Goal: Task Accomplishment & Management: Manage account settings

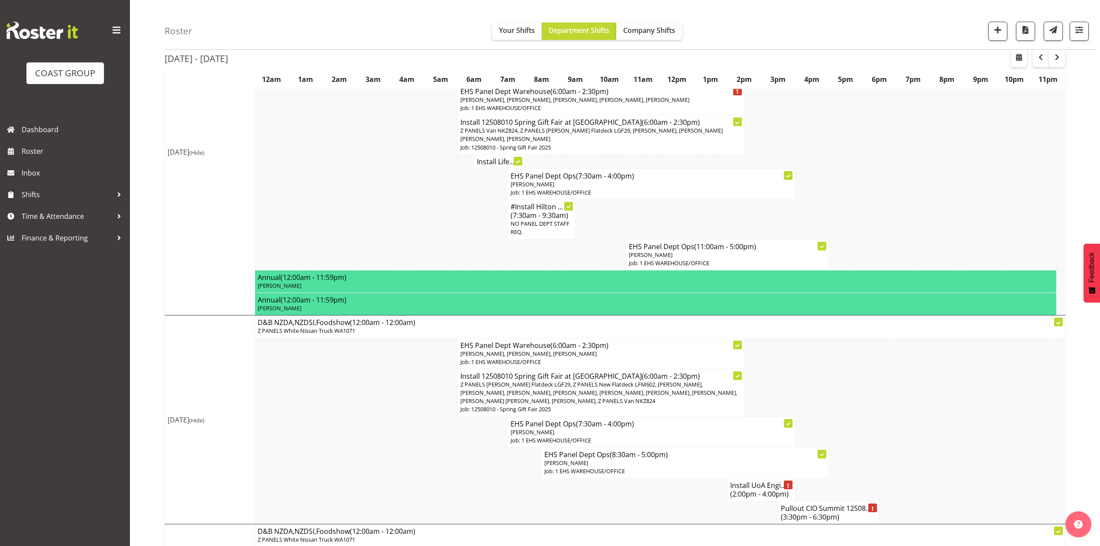
scroll to position [289, 0]
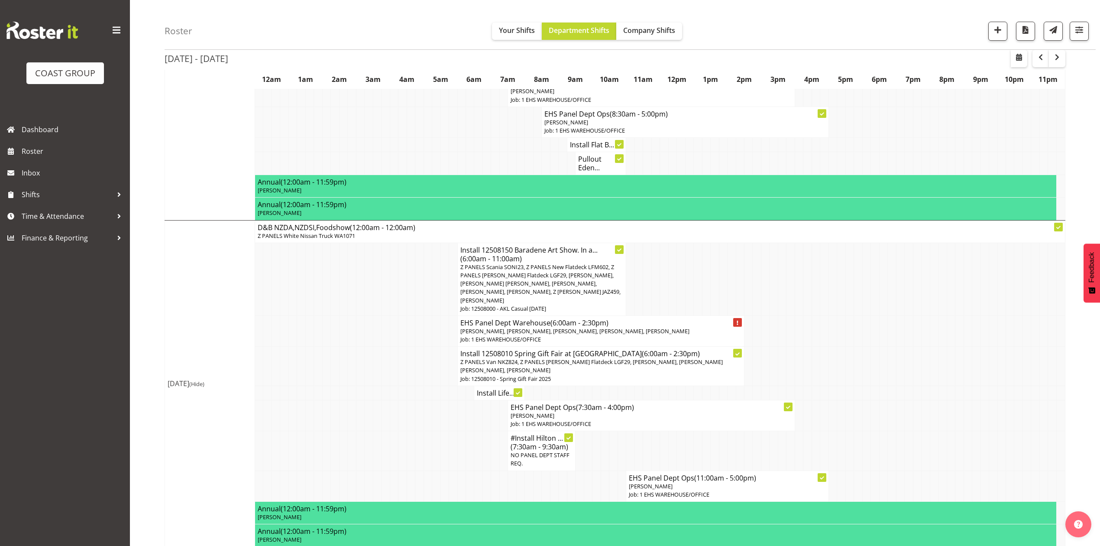
click at [959, 340] on td at bounding box center [960, 330] width 8 height 31
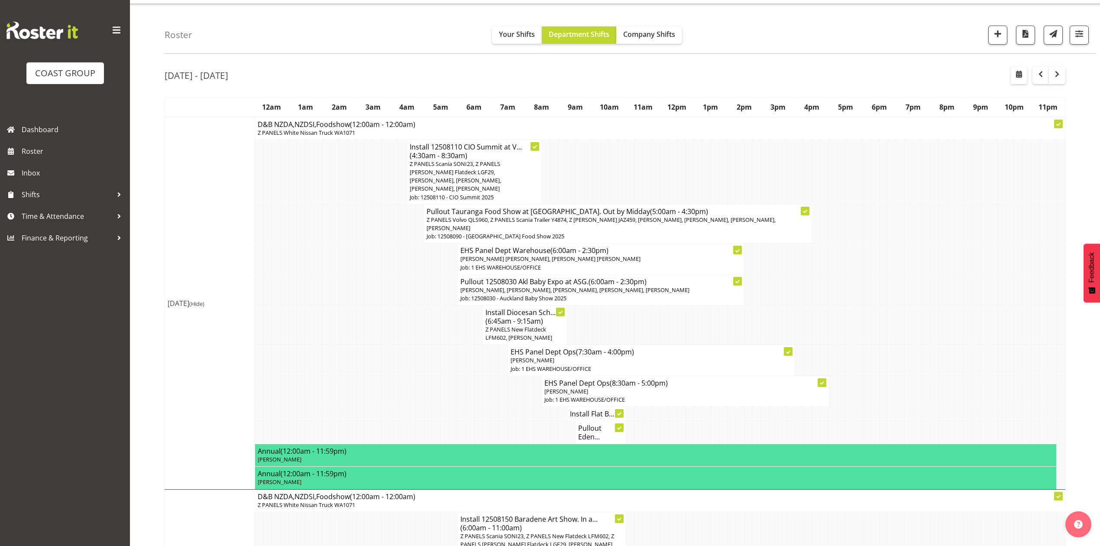
scroll to position [0, 0]
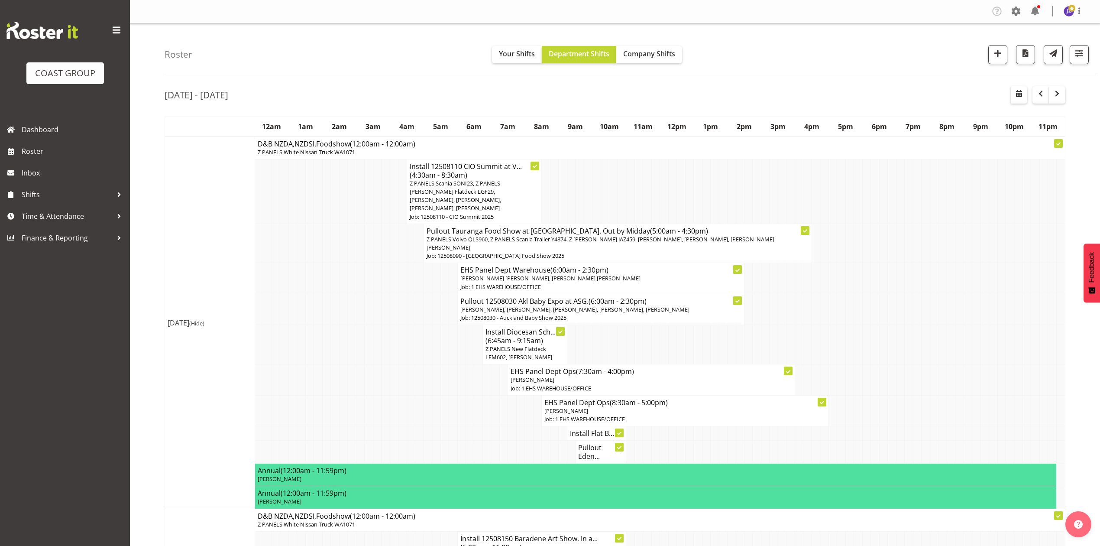
click at [581, 187] on td at bounding box center [580, 191] width 8 height 65
click at [1019, 94] on span "button" at bounding box center [1019, 93] width 10 height 10
select select "7"
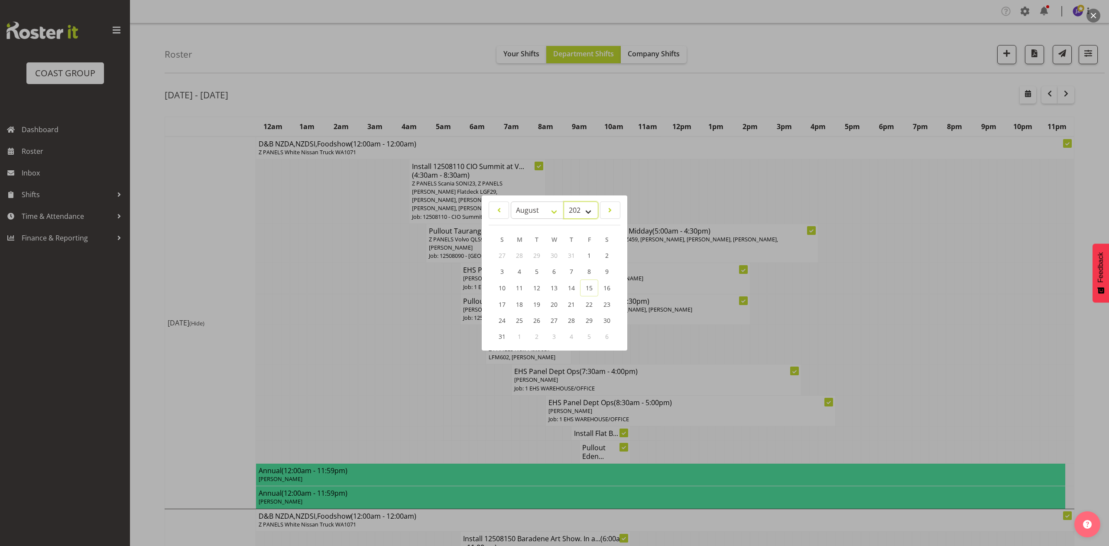
click at [578, 207] on select "2035 2034 2033 2032 2031 2030 2029 2028 2027 2026 2025 2024 2023 2022 2021 2020…" at bounding box center [581, 209] width 35 height 17
select select "2024"
click at [564, 201] on select "2035 2034 2033 2032 2031 2030 2029 2028 2027 2026 2025 2024 2023 2022 2021 2020…" at bounding box center [581, 209] width 35 height 17
click at [543, 302] on link "20" at bounding box center [537, 304] width 17 height 16
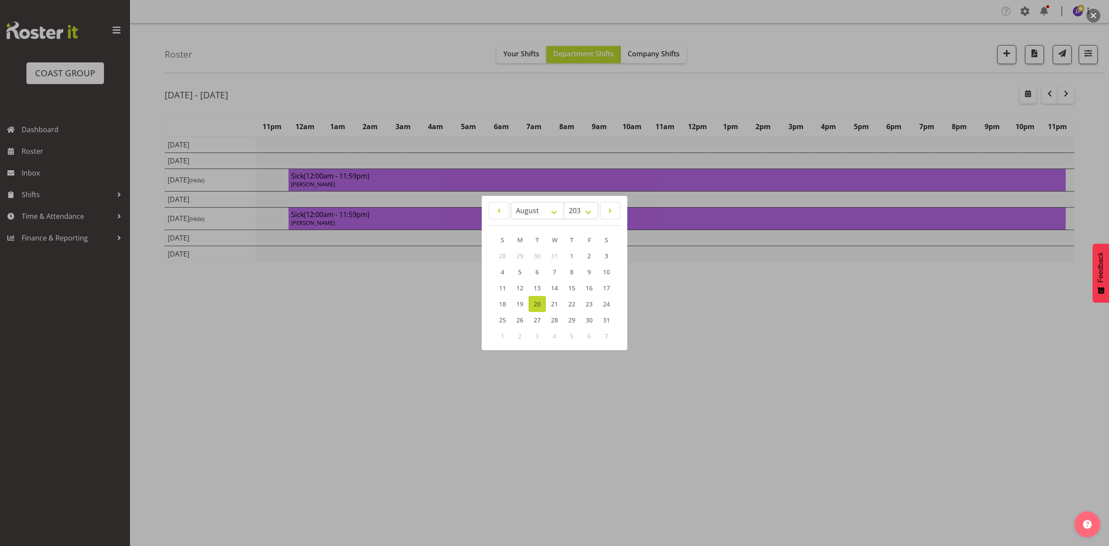
click at [760, 87] on div at bounding box center [554, 273] width 1109 height 546
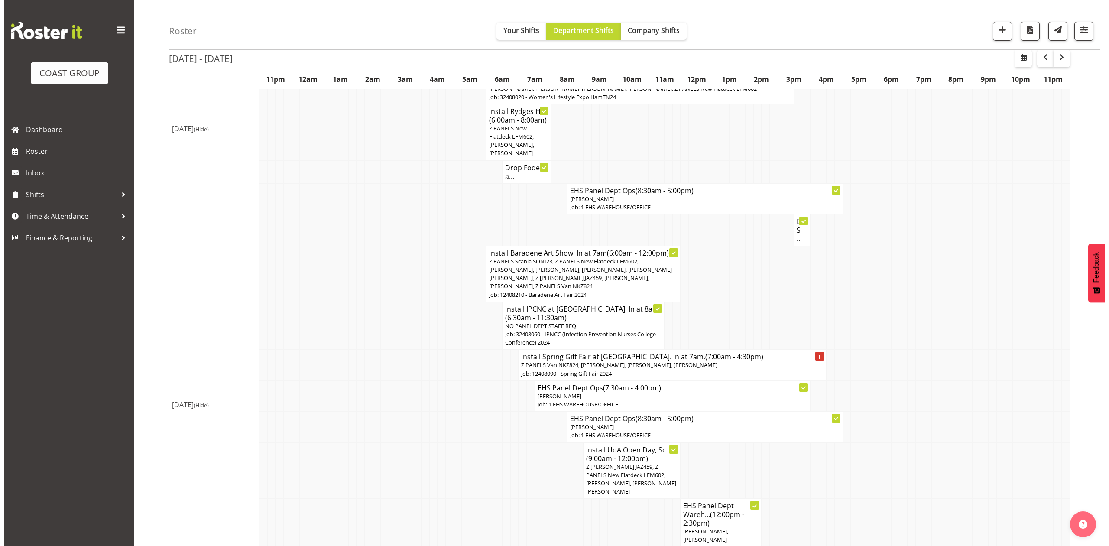
scroll to position [231, 0]
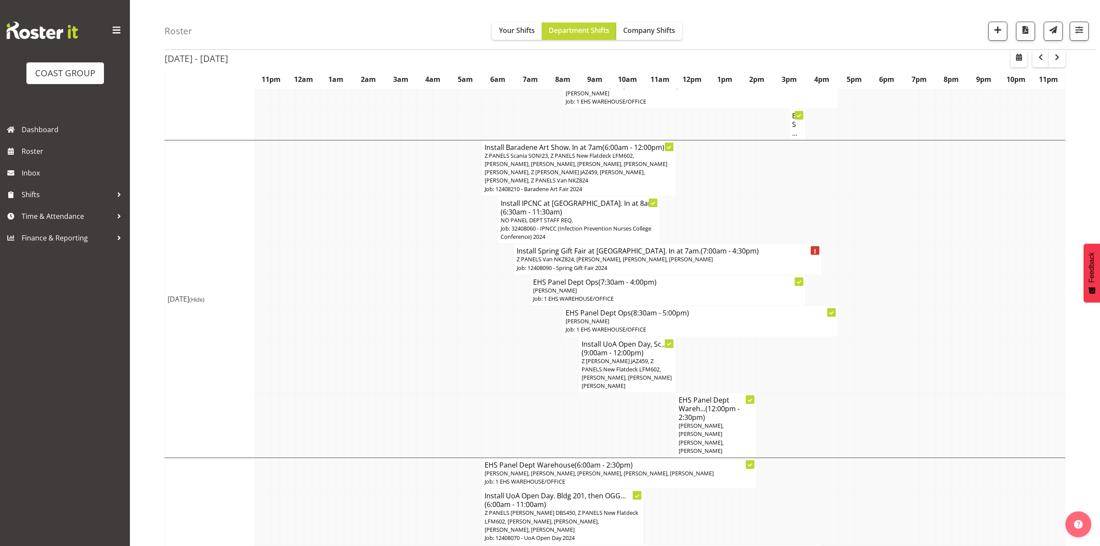
click at [619, 168] on span "Z PANELS Scania SONI23, Z PANELS New Flatdeck LFM602, [PERSON_NAME], [PERSON_NA…" at bounding box center [576, 168] width 183 height 33
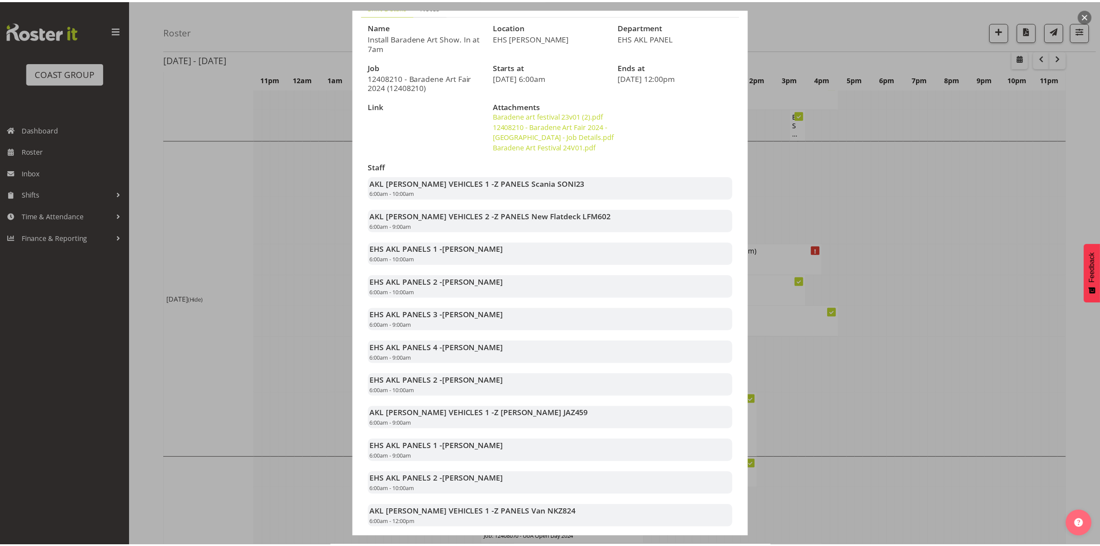
scroll to position [0, 0]
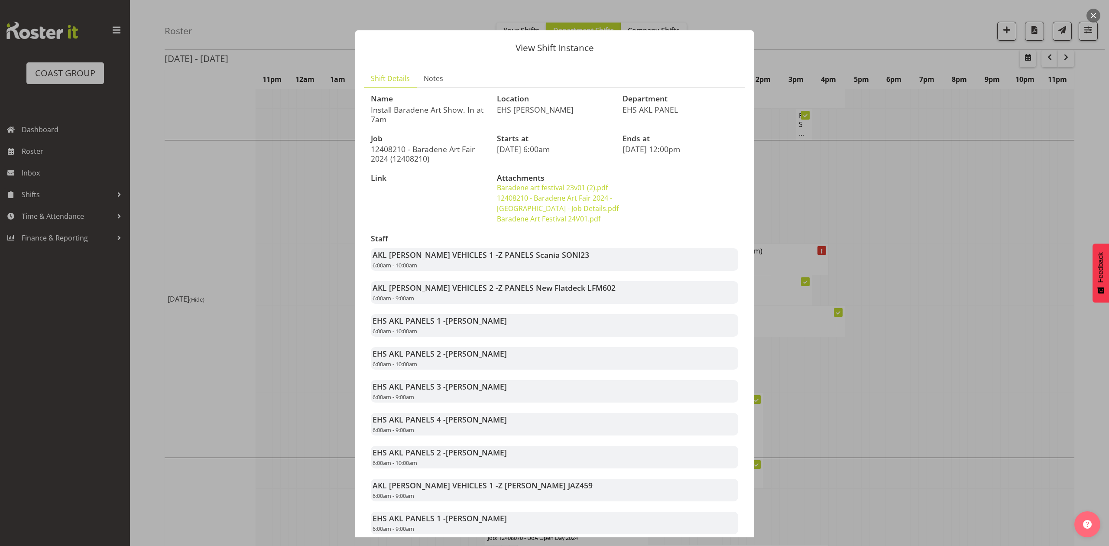
click at [989, 286] on div at bounding box center [554, 273] width 1109 height 546
